Goal: Download file/media

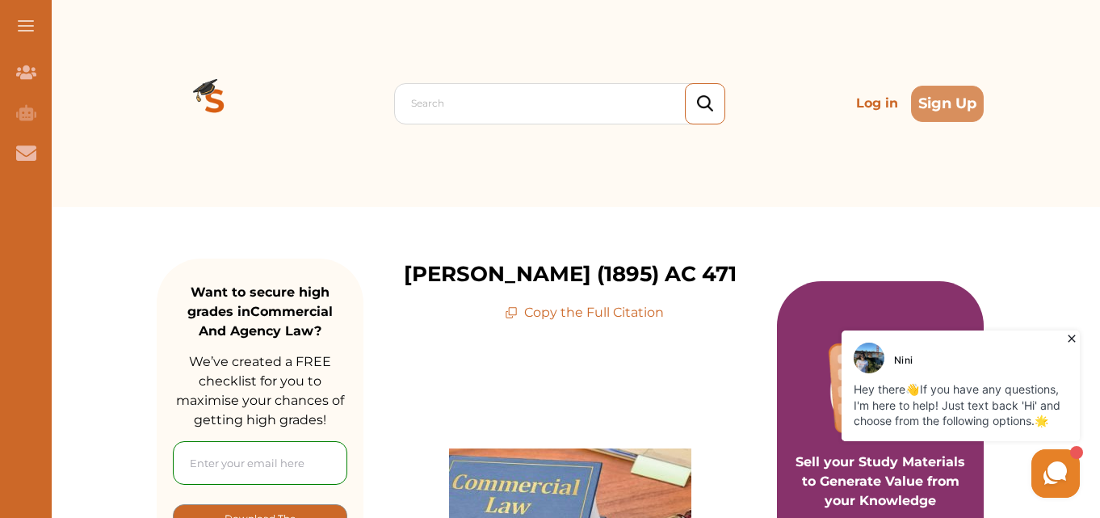
click at [1072, 336] on icon at bounding box center [1072, 338] width 16 height 16
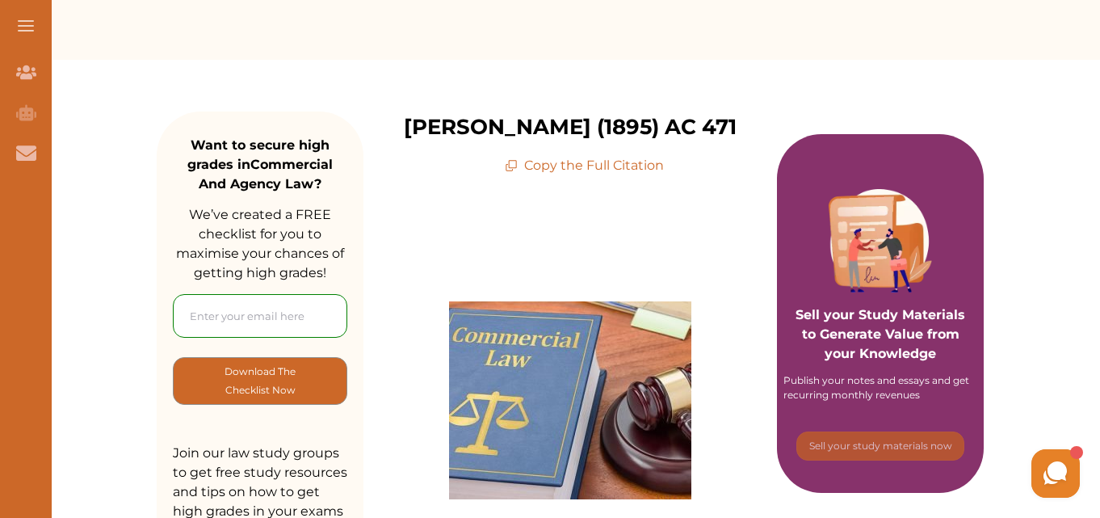
scroll to position [178, 0]
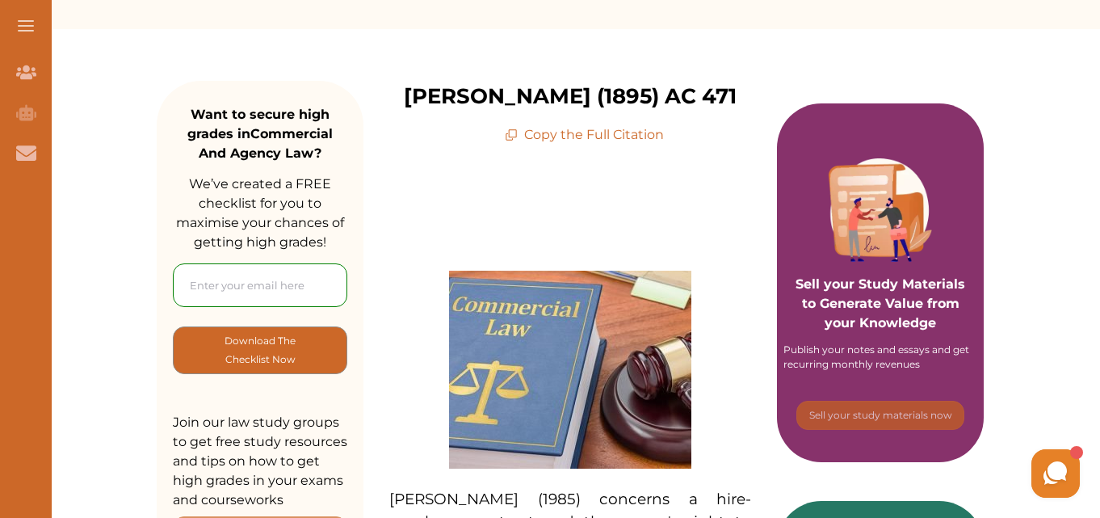
click at [261, 288] on input "email" at bounding box center [260, 285] width 174 height 44
type input "[EMAIL_ADDRESS][DOMAIN_NAME]"
click at [173, 326] on button "Download The Checklist Now" at bounding box center [260, 350] width 174 height 48
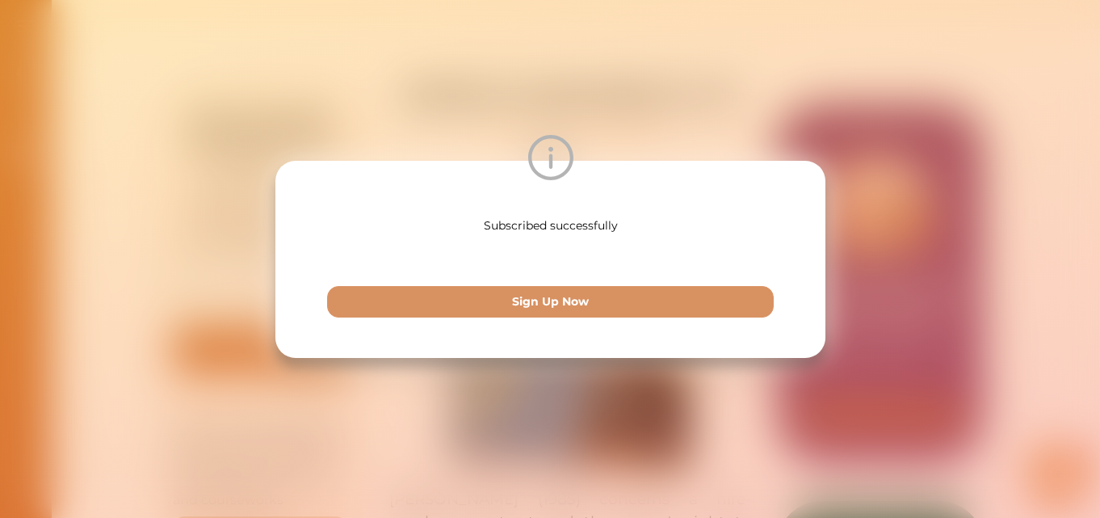
scroll to position [0, 0]
click at [535, 385] on div "Subscribed successfully Sign Up Now" at bounding box center [550, 259] width 1100 height 518
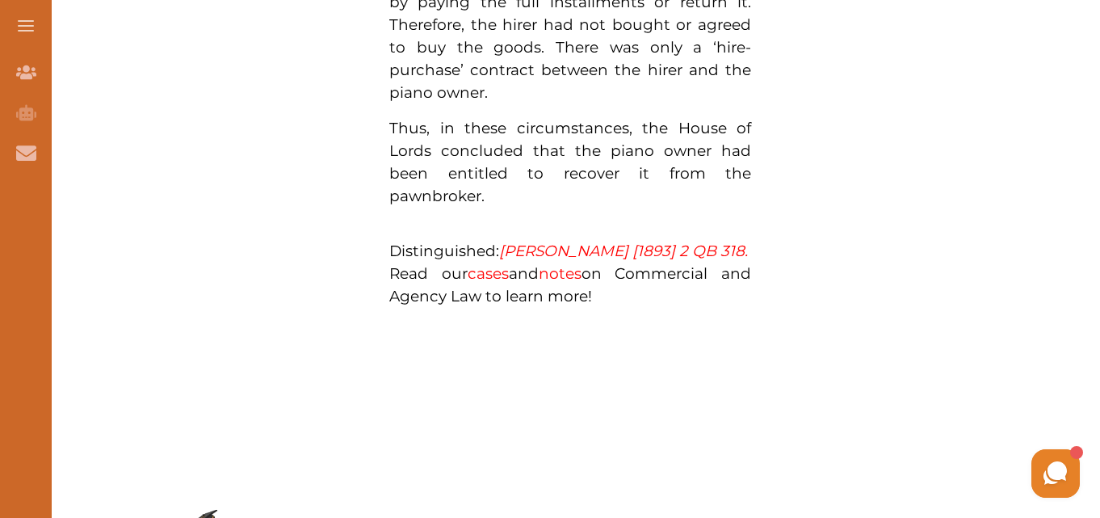
scroll to position [1372, 0]
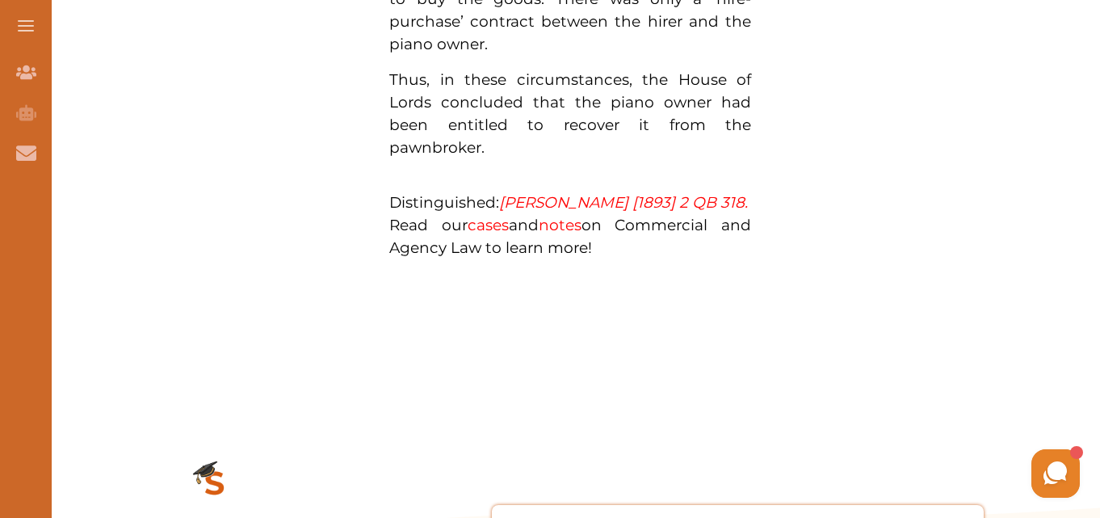
click at [630, 204] on em "[PERSON_NAME] [1893] 2 QB 318." at bounding box center [623, 202] width 249 height 19
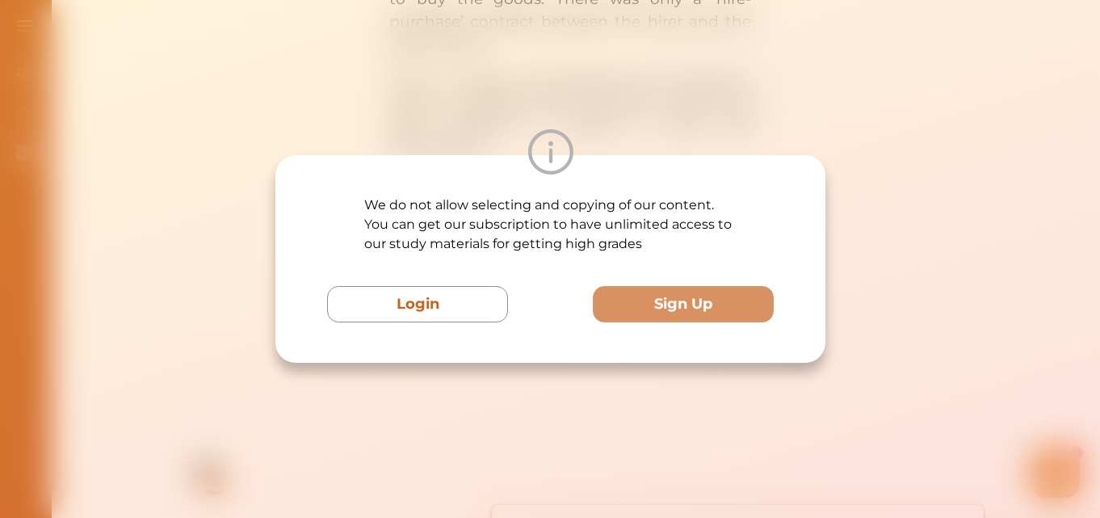
click at [637, 434] on div "We do not allow selecting and copying of our content. You can get our subscript…" at bounding box center [550, 259] width 1100 height 518
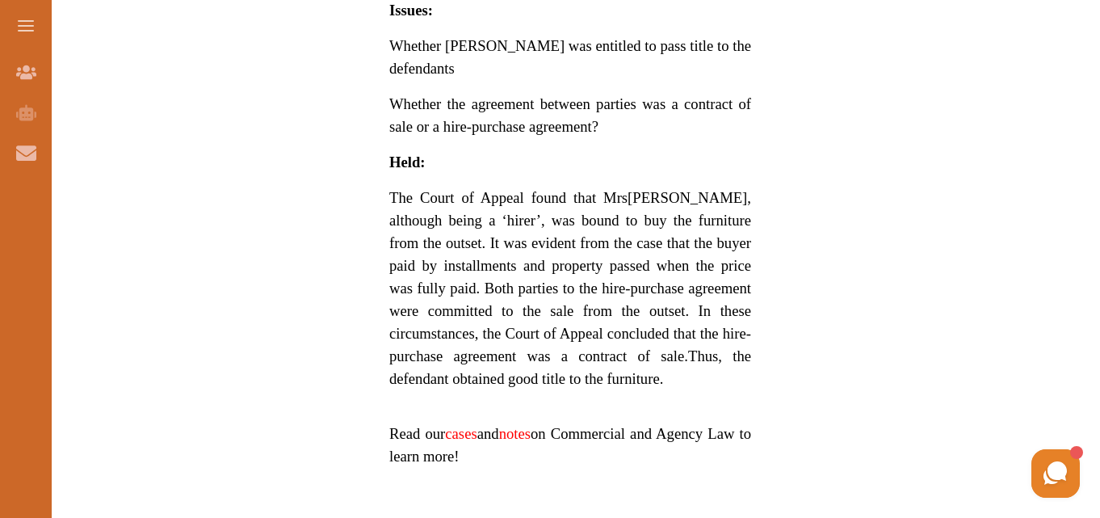
scroll to position [1265, 0]
